Goal: Information Seeking & Learning: Find specific fact

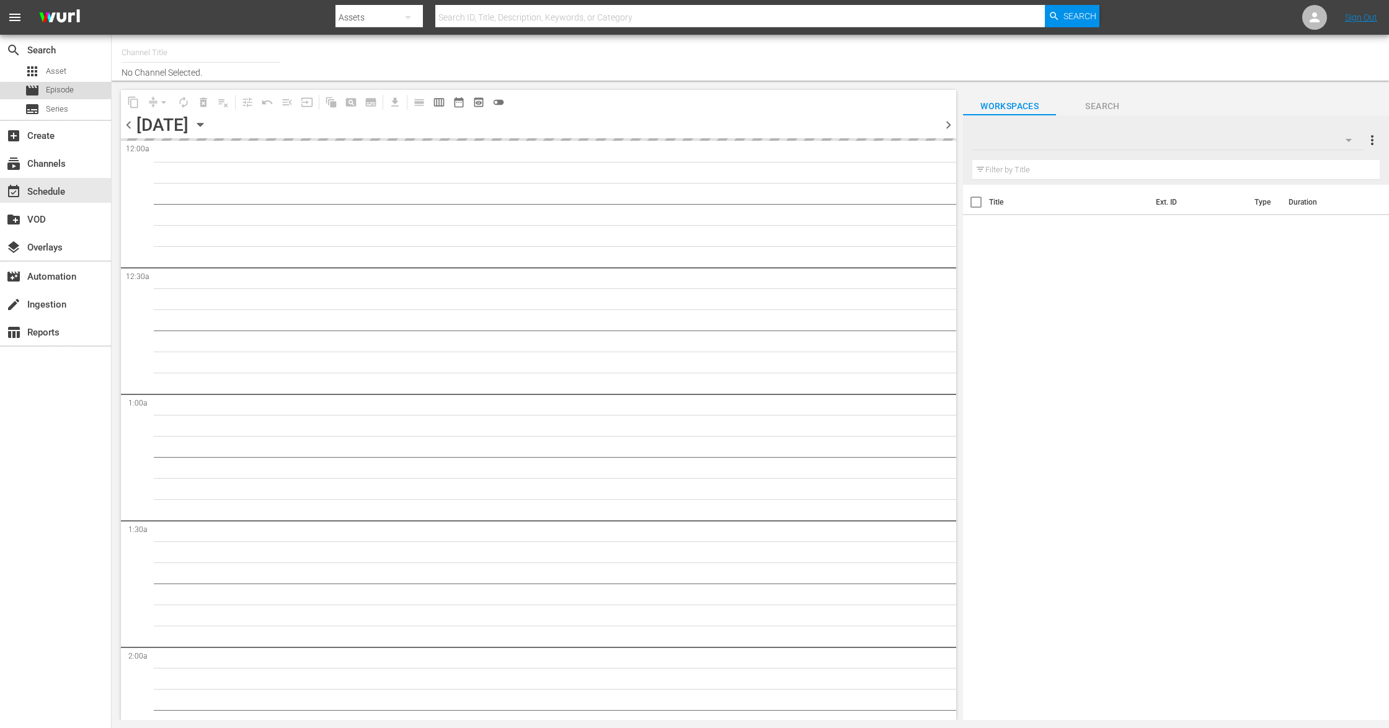
click at [66, 92] on span "Episode" at bounding box center [60, 90] width 28 height 12
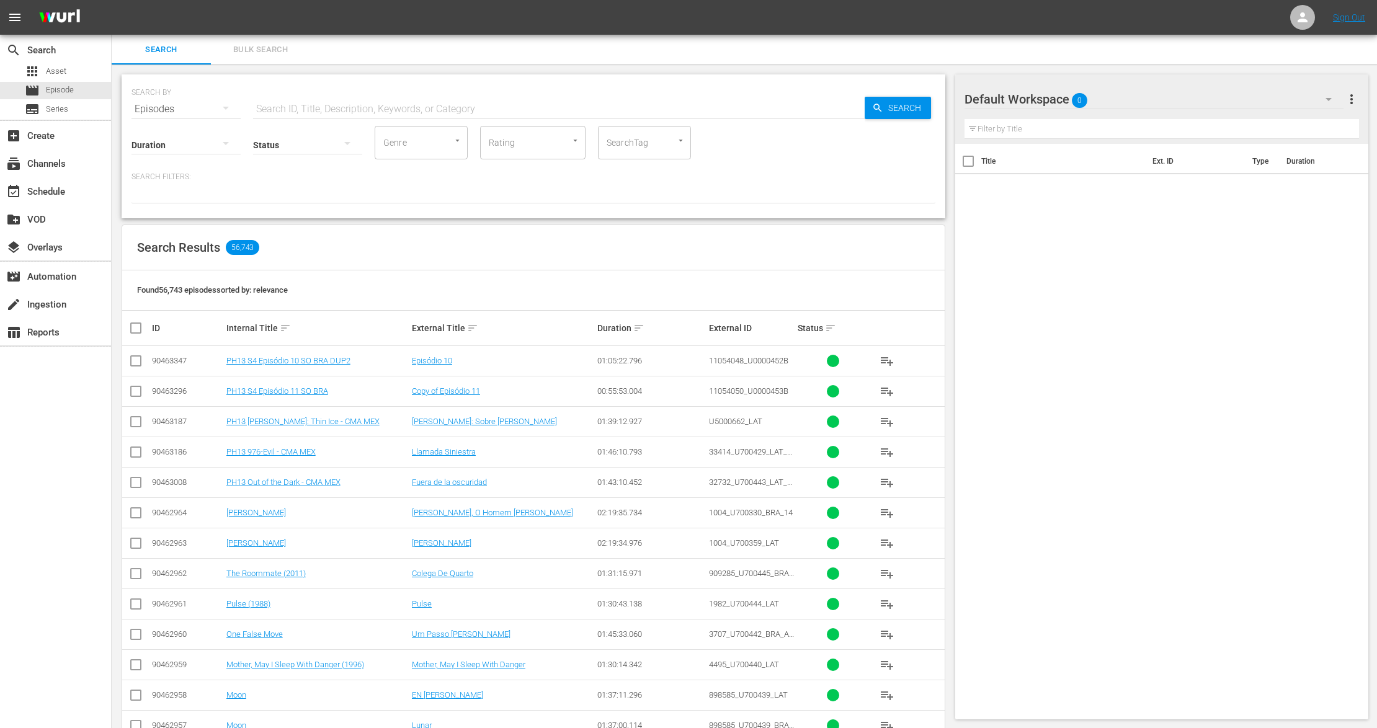
click at [280, 110] on input "text" at bounding box center [558, 109] width 611 height 30
click at [201, 109] on div "Episodes" at bounding box center [185, 109] width 109 height 35
click at [171, 209] on div "Assets" at bounding box center [171, 212] width 50 height 20
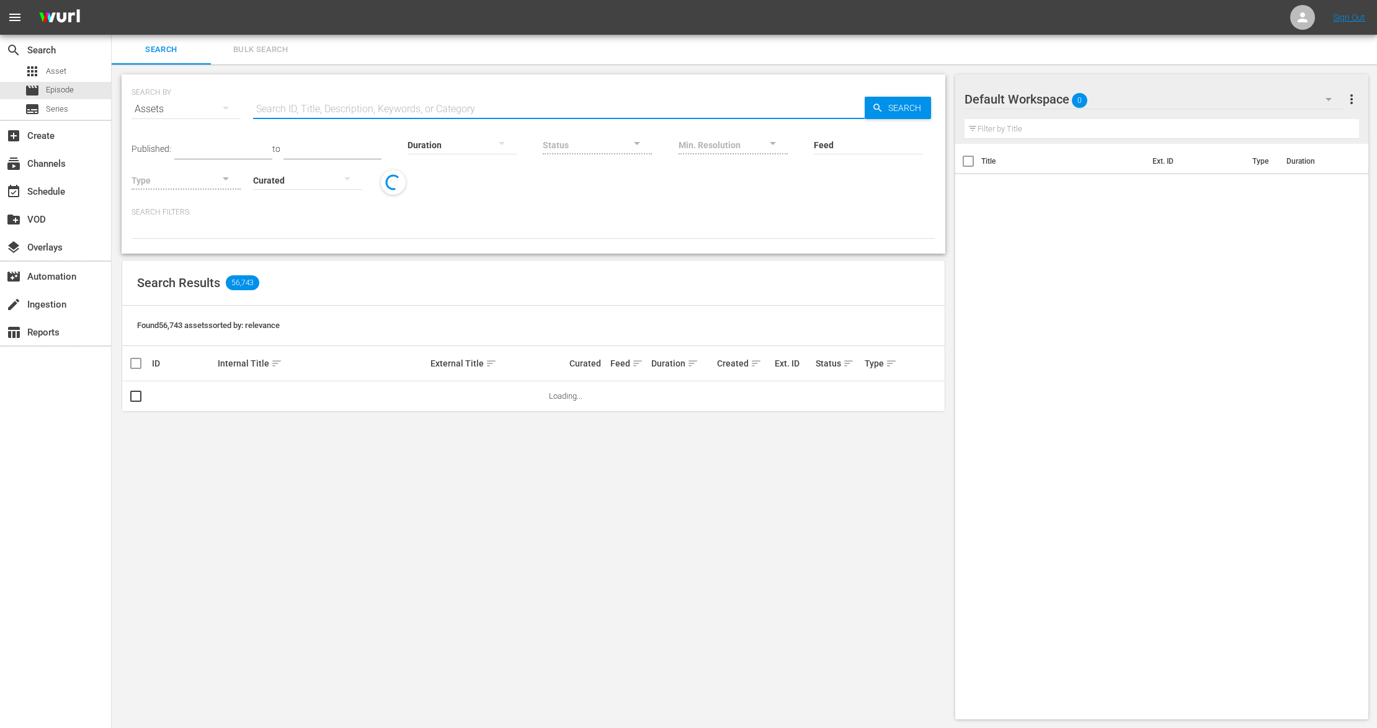
click at [306, 104] on input "text" at bounding box center [558, 109] width 611 height 30
paste input "938495_U700355_LAT"
type input "938495_U700355_LAT"
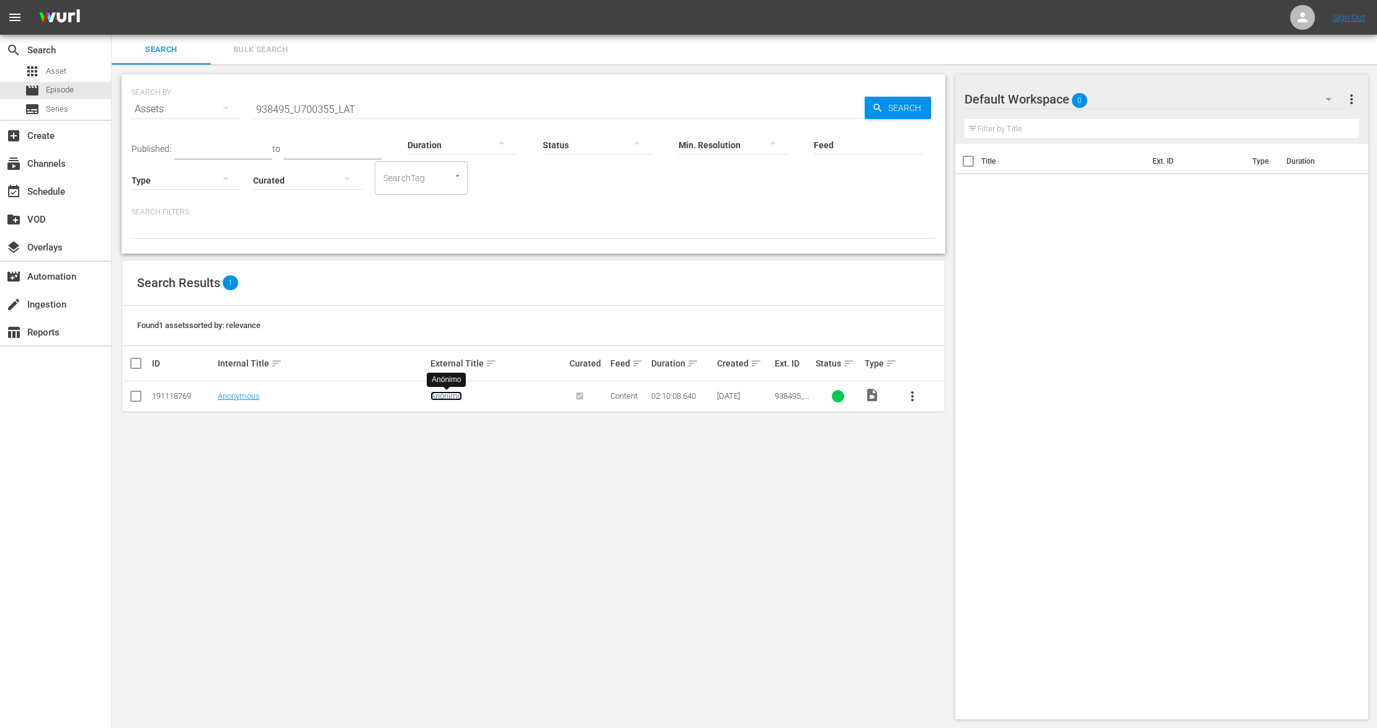
click at [451, 398] on link "Anónimo" at bounding box center [446, 395] width 32 height 9
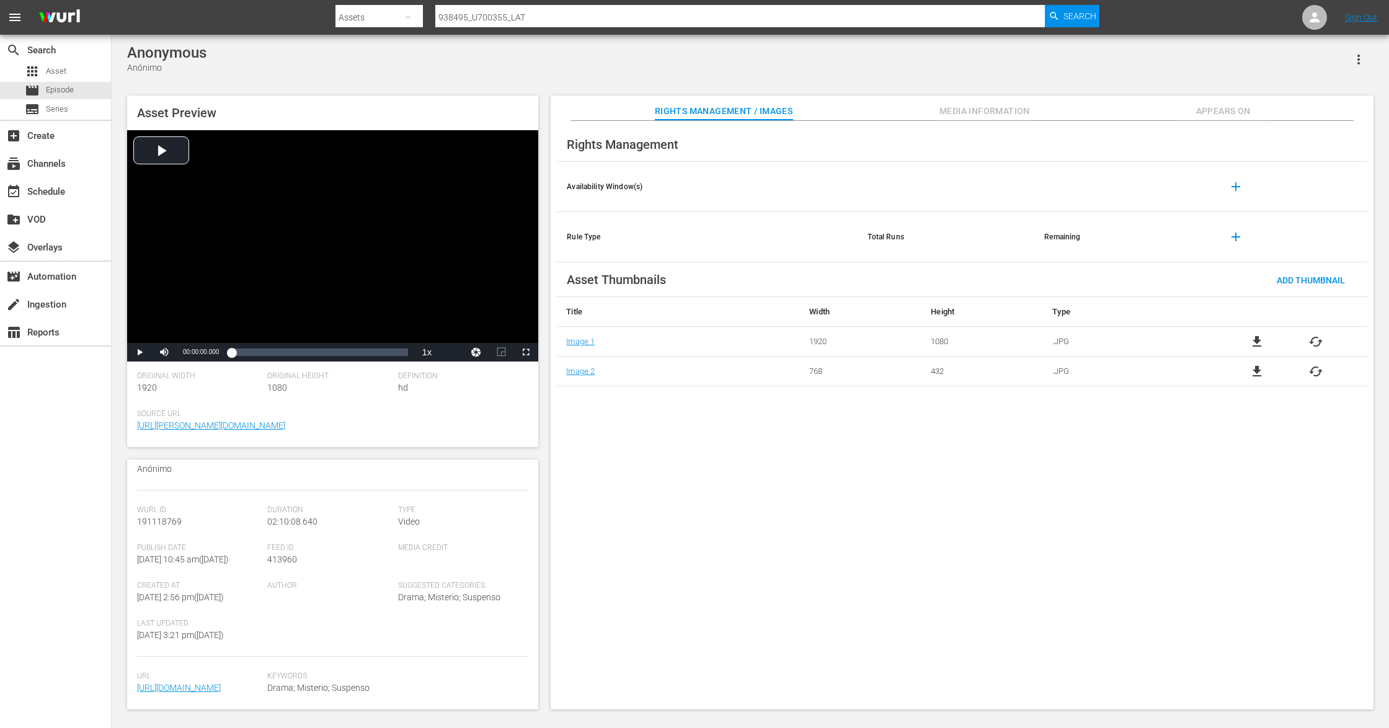
scroll to position [166, 0]
click at [995, 115] on span "Media Information" at bounding box center [984, 112] width 93 height 16
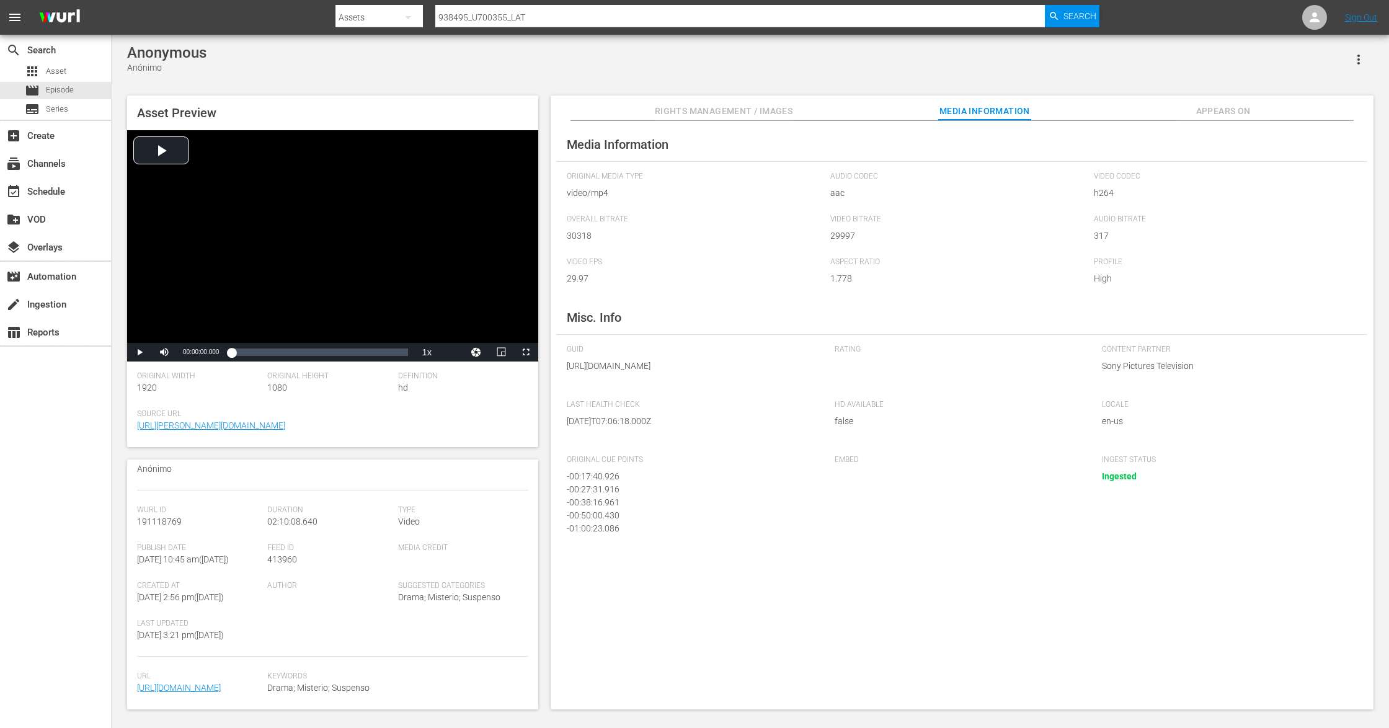
drag, startPoint x: 534, startPoint y: 609, endPoint x: 536, endPoint y: 590, distance: 18.8
click at [536, 590] on div "Asset Details edit Internal Title: Anonymous External Title: Anónimo Descriptio…" at bounding box center [332, 585] width 411 height 250
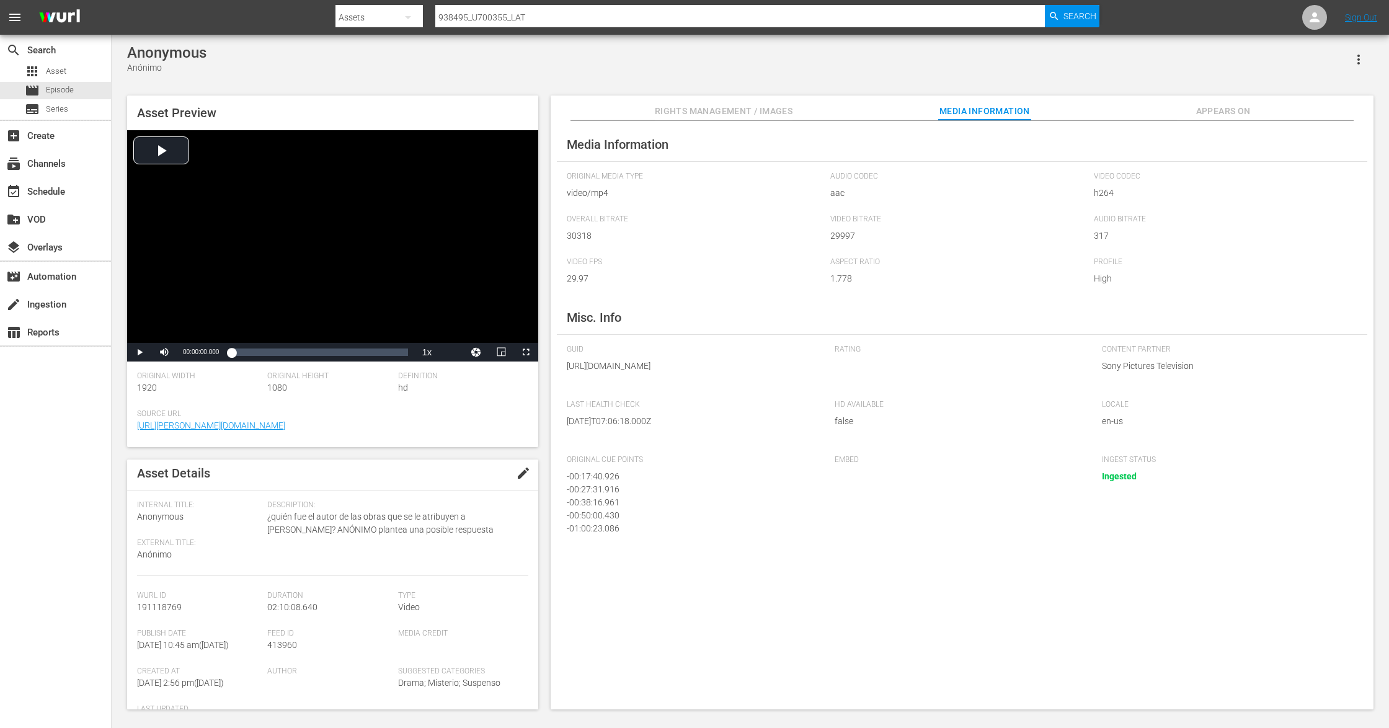
scroll to position [0, 0]
click at [1232, 103] on button "Appears On" at bounding box center [1223, 108] width 93 height 25
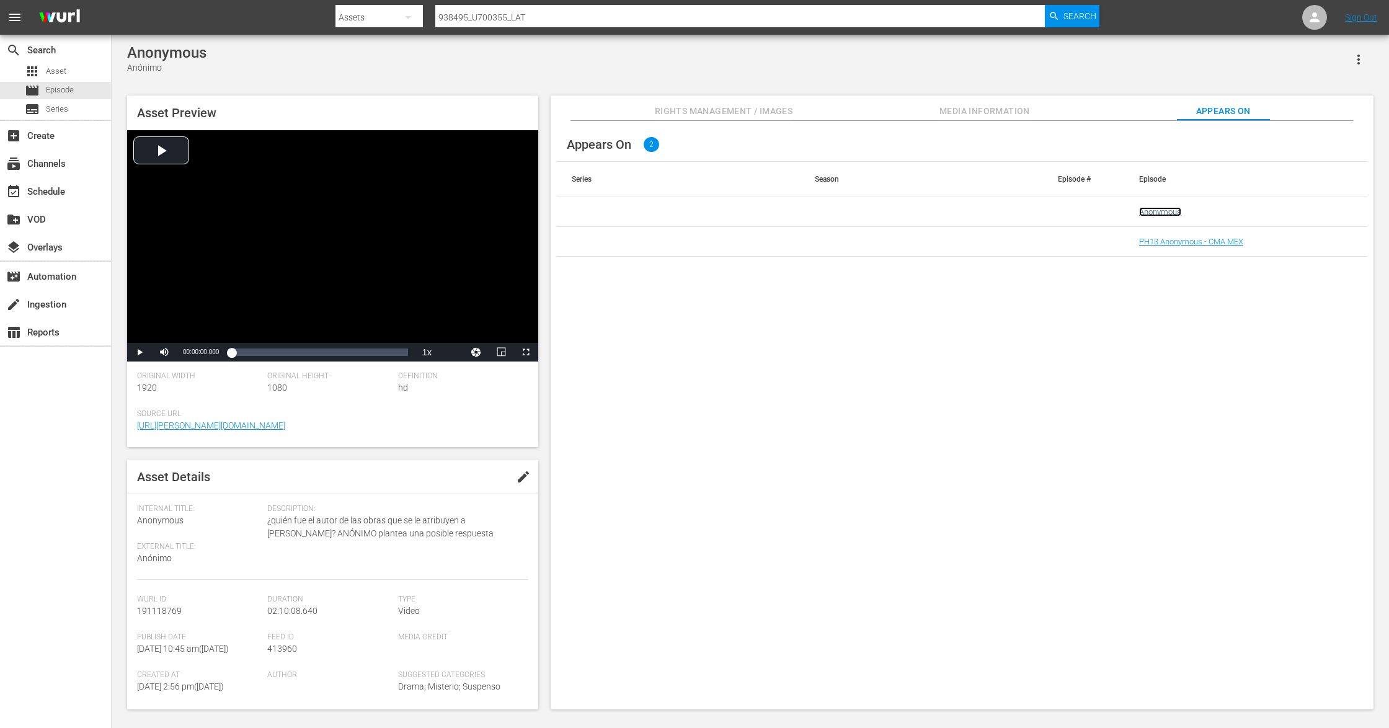
click at [1162, 211] on link "Anonymous" at bounding box center [1160, 211] width 42 height 9
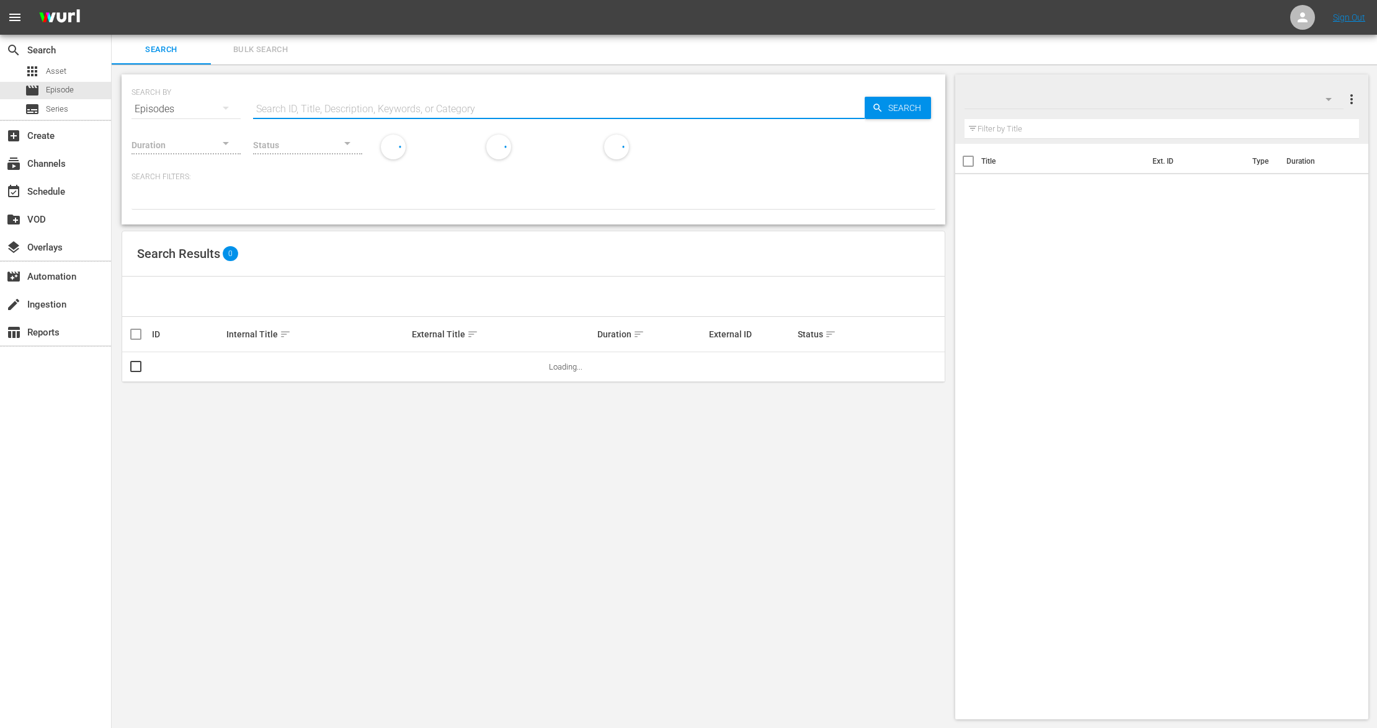
click at [288, 107] on input "text" at bounding box center [558, 109] width 611 height 30
paste input "938495_U700355_LAT"
type input "938495_U700355_LAT"
